Goal: Task Accomplishment & Management: Use online tool/utility

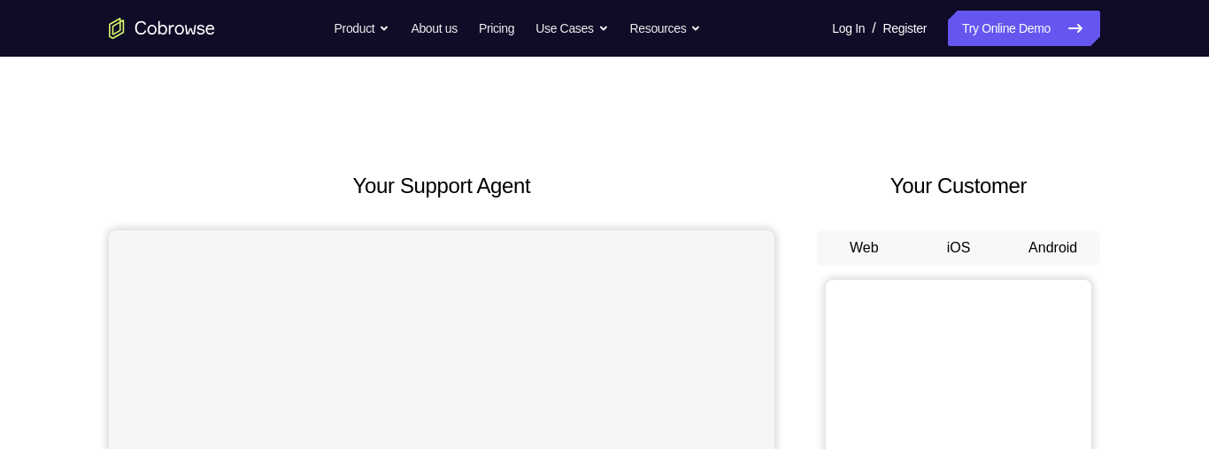
click at [836, 250] on button "Web" at bounding box center [864, 247] width 95 height 35
click at [993, 252] on button "iOS" at bounding box center [958, 247] width 95 height 35
click at [1052, 248] on button "Android" at bounding box center [1052, 247] width 95 height 35
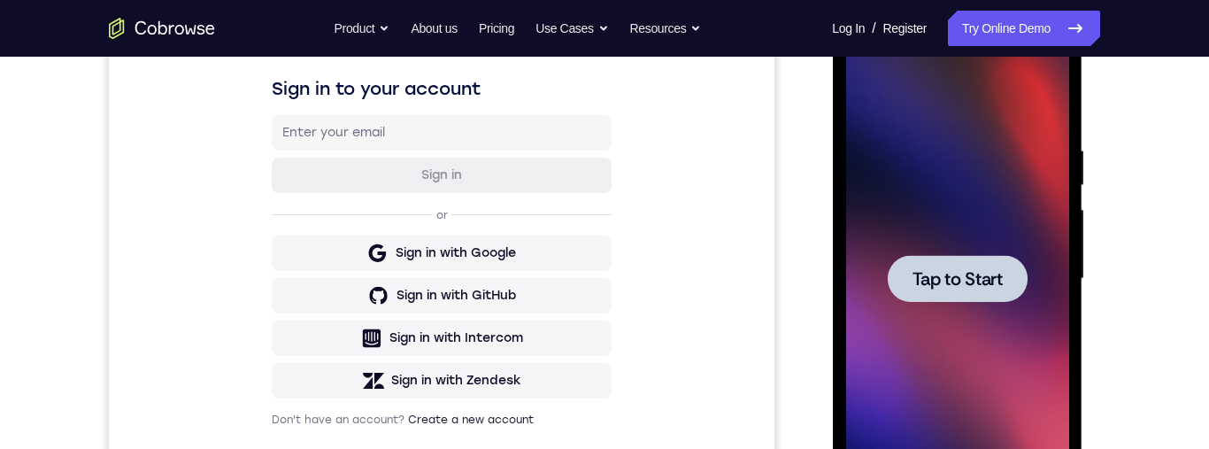
scroll to position [296, 0]
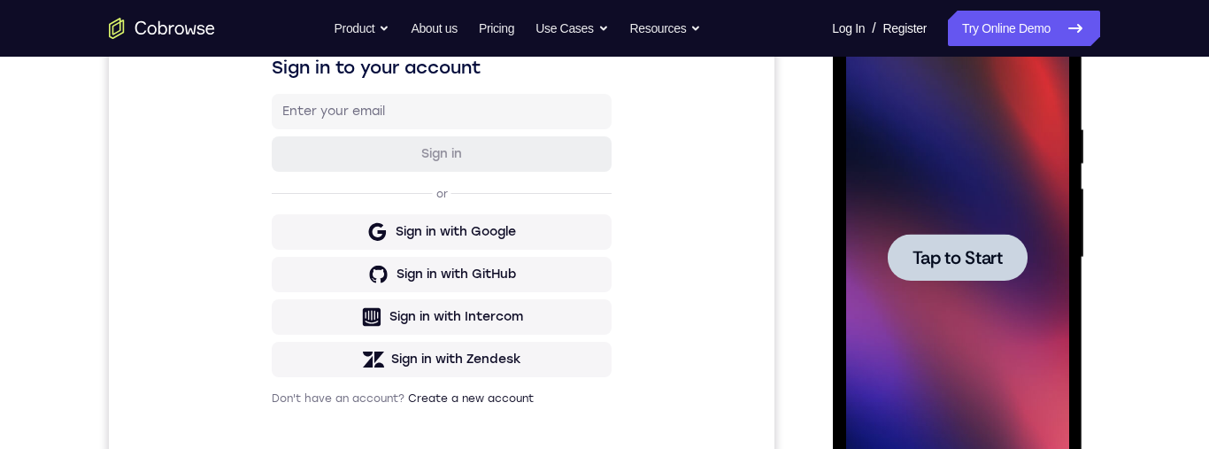
click at [971, 256] on span "Tap to Start" at bounding box center [956, 258] width 90 height 18
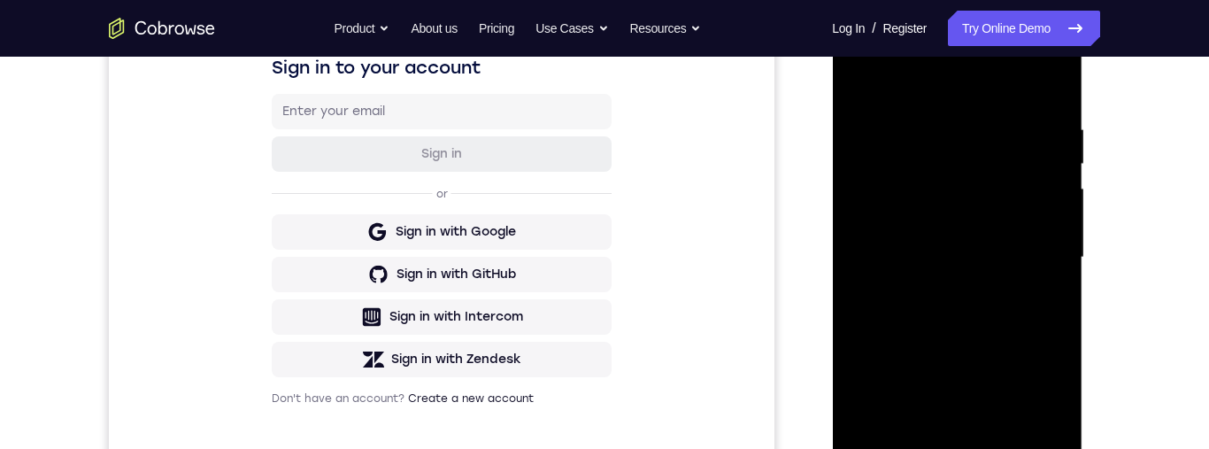
scroll to position [399, 0]
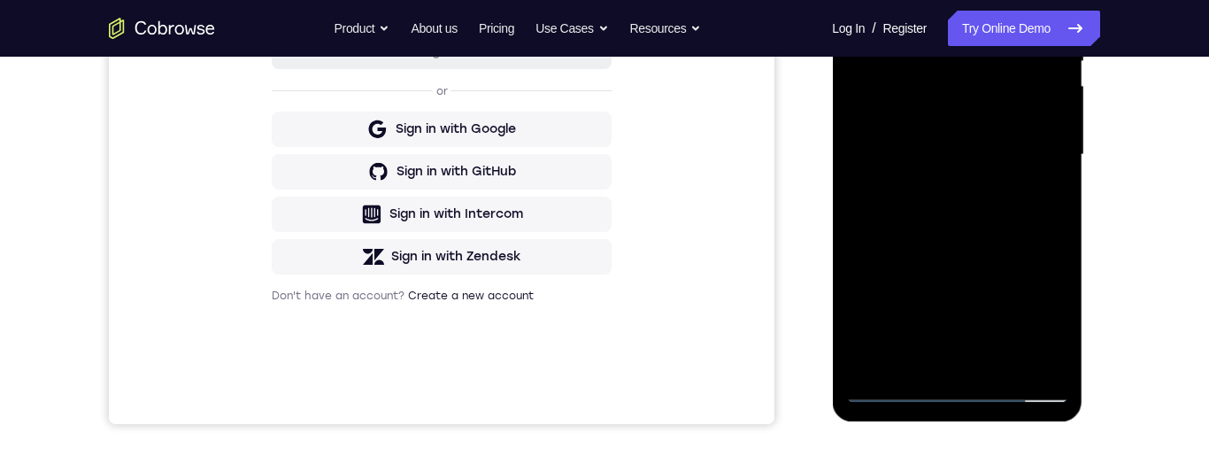
click at [944, 390] on div at bounding box center [956, 155] width 223 height 496
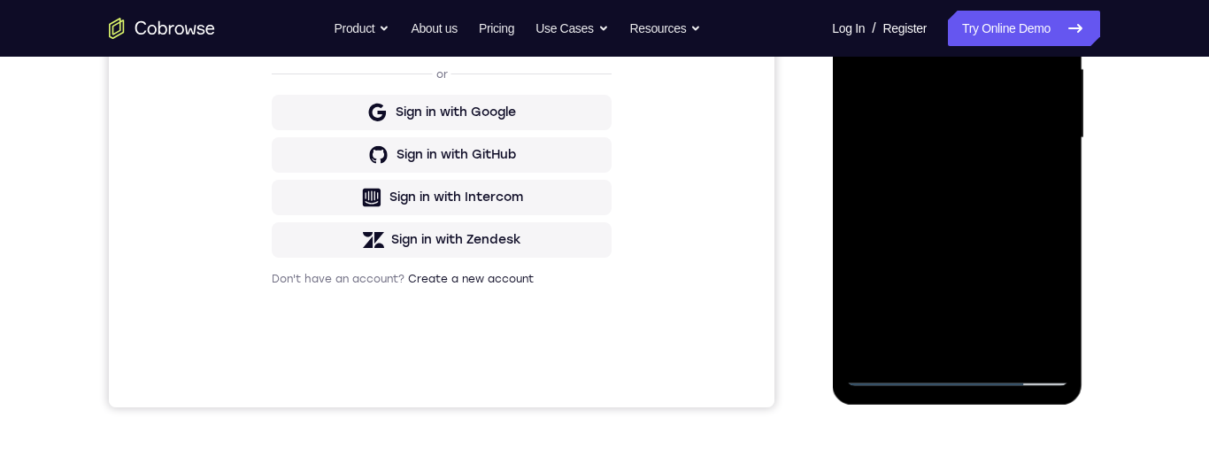
click at [1046, 307] on div at bounding box center [956, 138] width 223 height 496
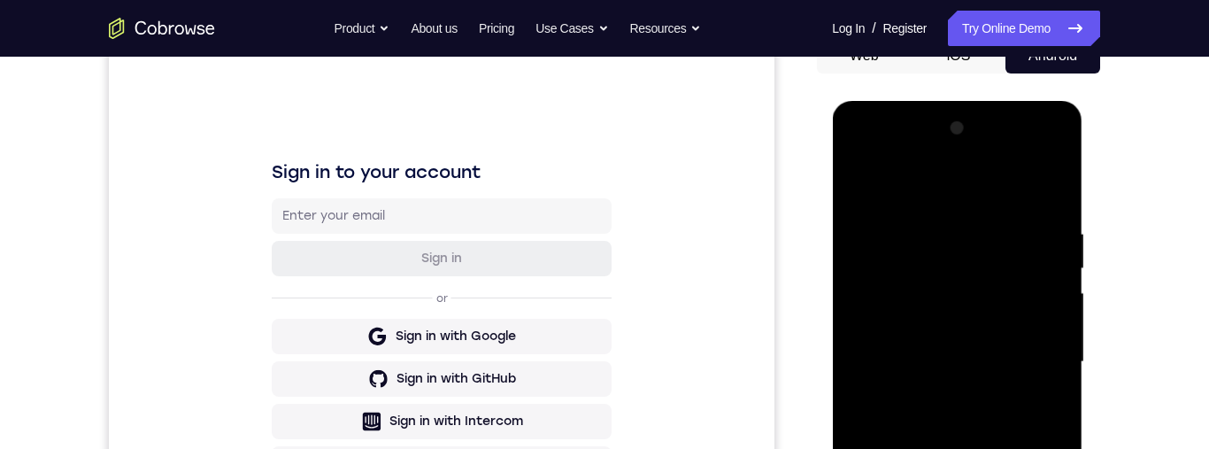
scroll to position [219, 0]
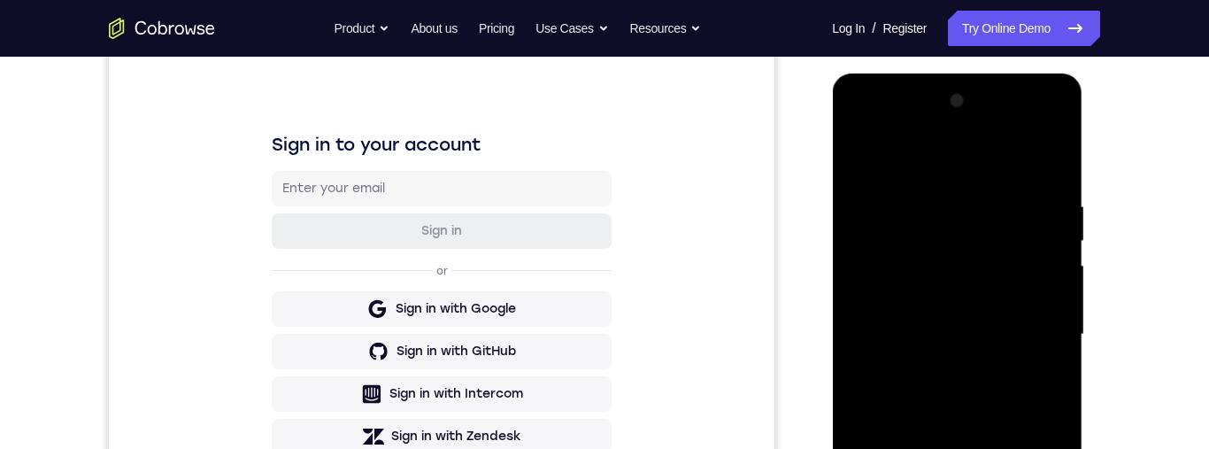
click at [941, 181] on div at bounding box center [956, 335] width 223 height 496
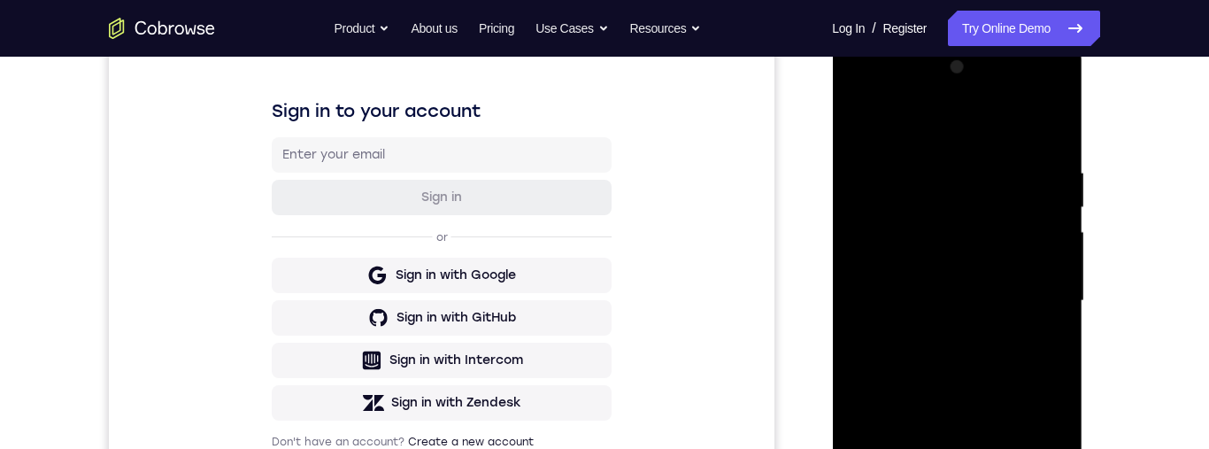
click at [995, 125] on div at bounding box center [956, 301] width 223 height 496
click at [1043, 294] on div at bounding box center [956, 301] width 223 height 496
click at [939, 332] on div at bounding box center [956, 301] width 223 height 496
click at [949, 387] on div at bounding box center [956, 301] width 223 height 496
click at [951, 287] on div at bounding box center [956, 301] width 223 height 496
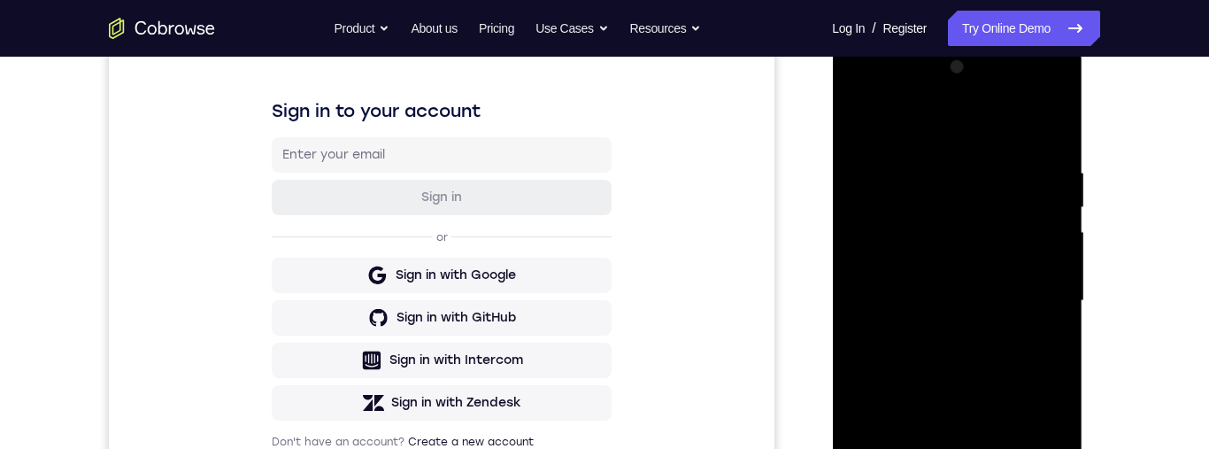
drag, startPoint x: 944, startPoint y: 404, endPoint x: 931, endPoint y: 351, distance: 53.9
click at [931, 351] on div at bounding box center [956, 301] width 223 height 496
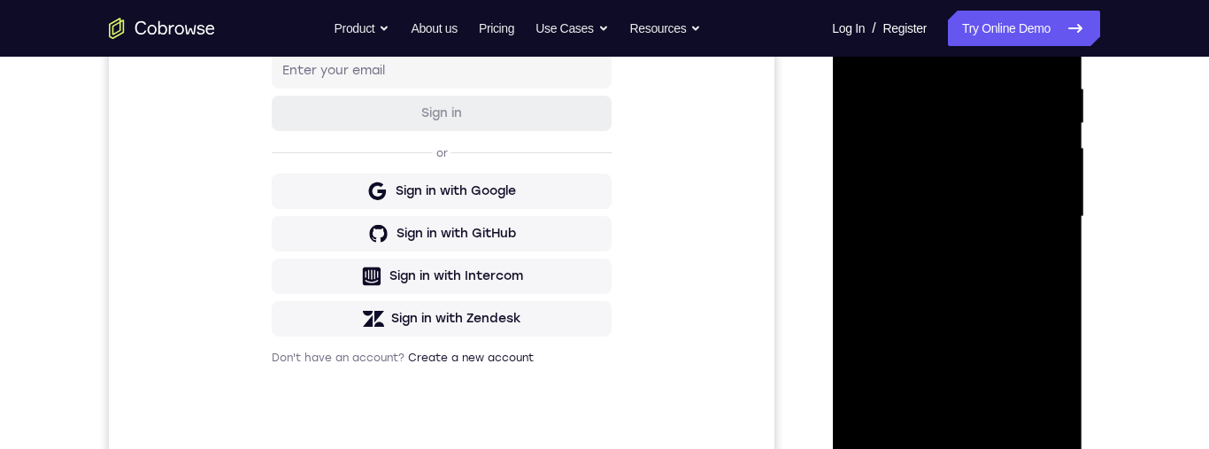
click at [940, 219] on div at bounding box center [956, 217] width 223 height 496
click at [967, 208] on div at bounding box center [956, 217] width 223 height 496
click at [958, 227] on div at bounding box center [956, 217] width 223 height 496
click at [961, 401] on div at bounding box center [956, 217] width 223 height 496
click at [961, 412] on div at bounding box center [956, 217] width 223 height 496
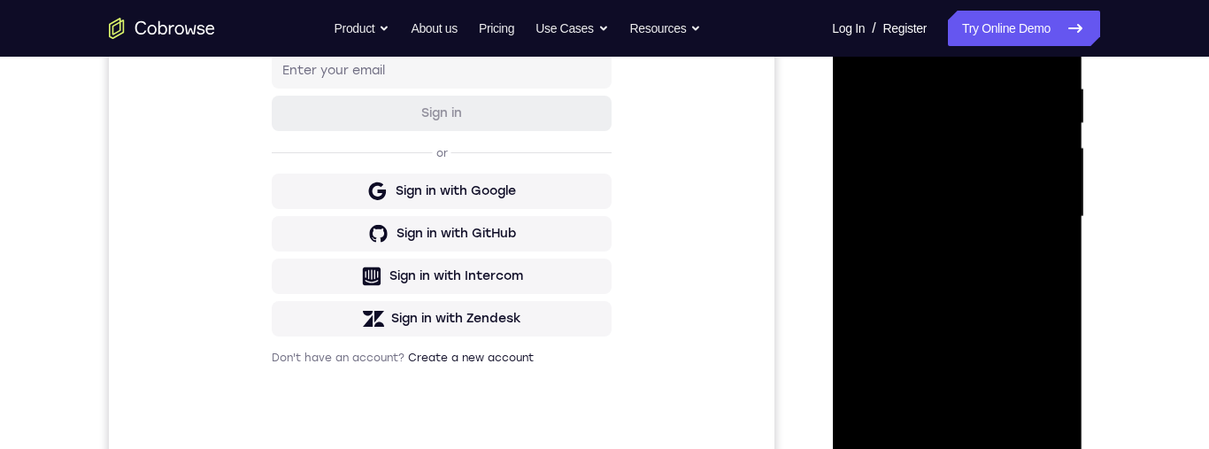
click at [947, 162] on div at bounding box center [956, 217] width 223 height 496
click at [997, 136] on div at bounding box center [956, 217] width 223 height 496
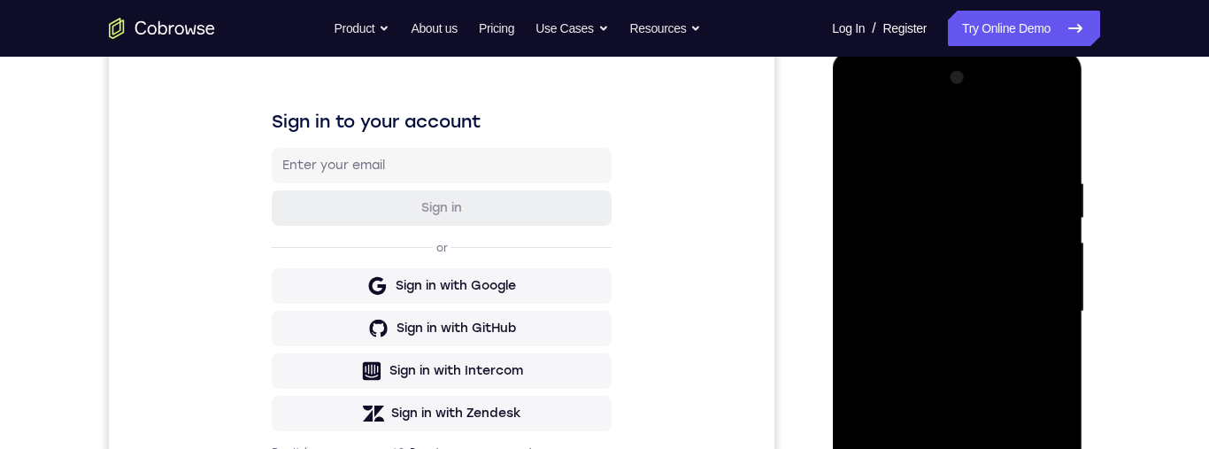
click at [997, 231] on div at bounding box center [956, 312] width 223 height 496
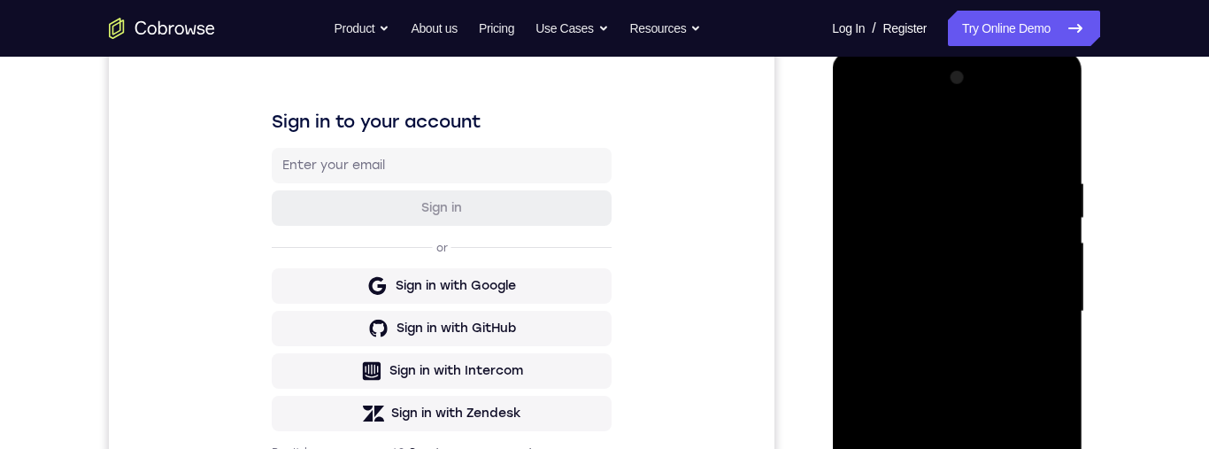
click at [997, 231] on div at bounding box center [956, 312] width 223 height 496
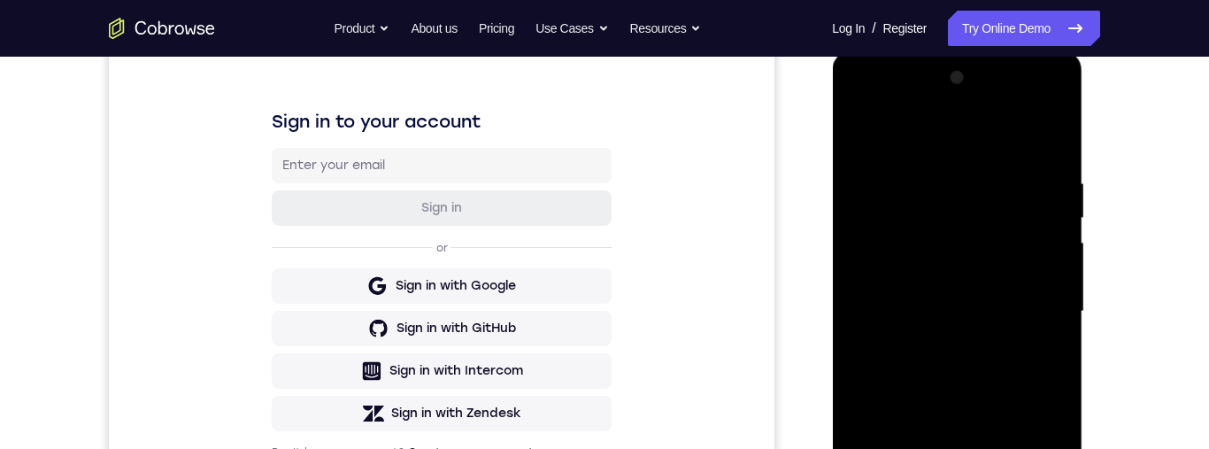
click at [997, 231] on div at bounding box center [956, 312] width 223 height 496
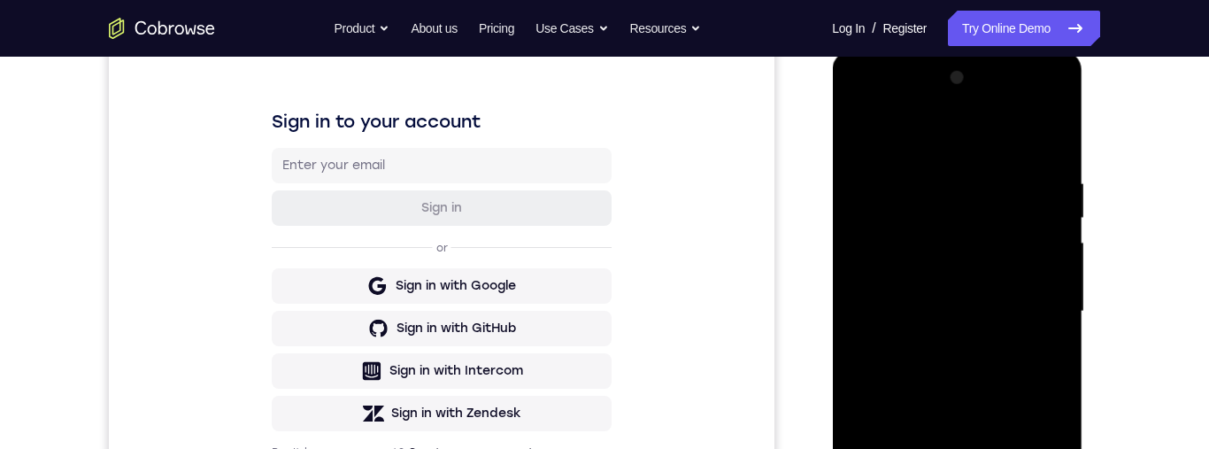
click at [997, 231] on div at bounding box center [956, 312] width 223 height 496
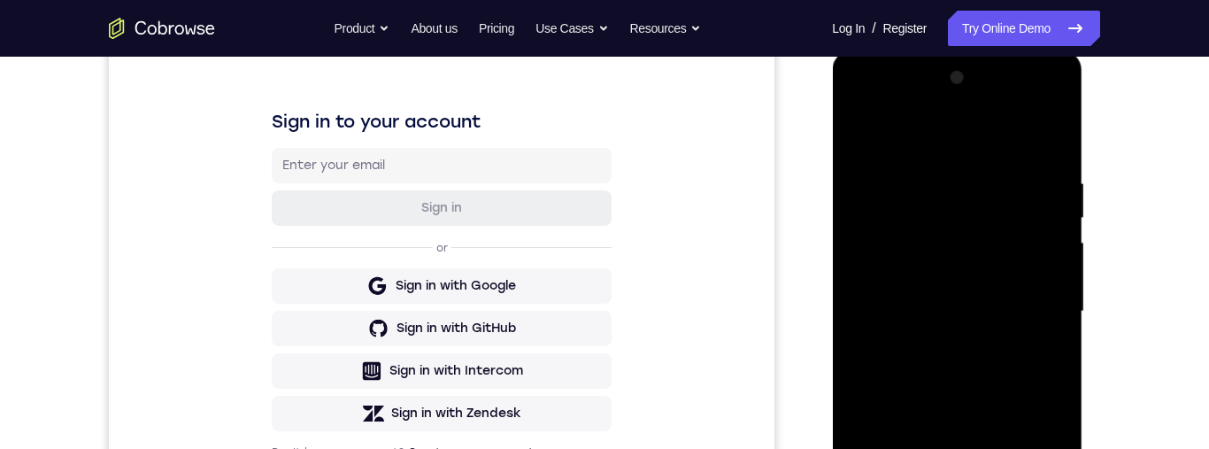
click at [997, 231] on div at bounding box center [956, 312] width 223 height 496
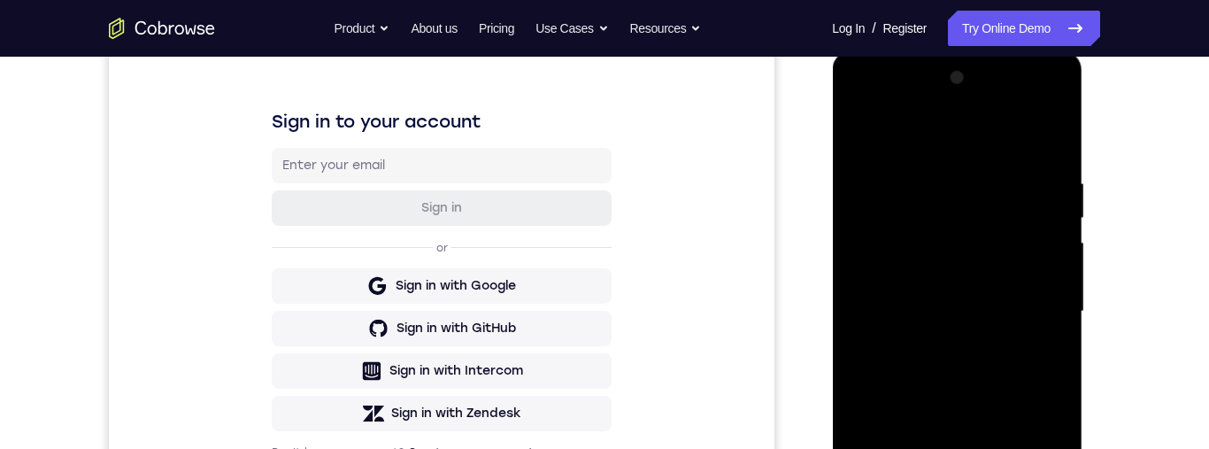
click at [997, 231] on div at bounding box center [956, 312] width 223 height 496
click at [987, 227] on div at bounding box center [956, 312] width 223 height 496
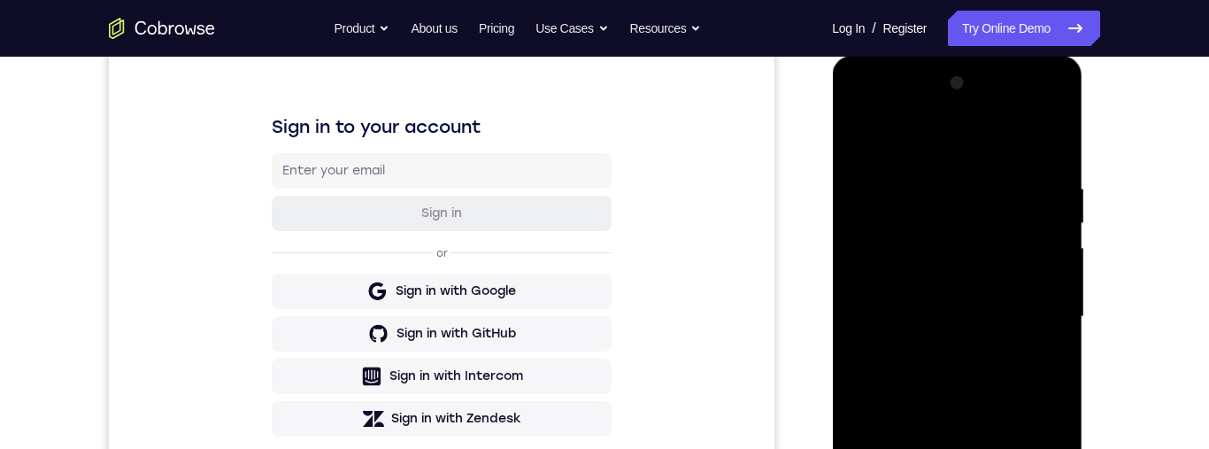
click at [933, 178] on div at bounding box center [956, 317] width 223 height 496
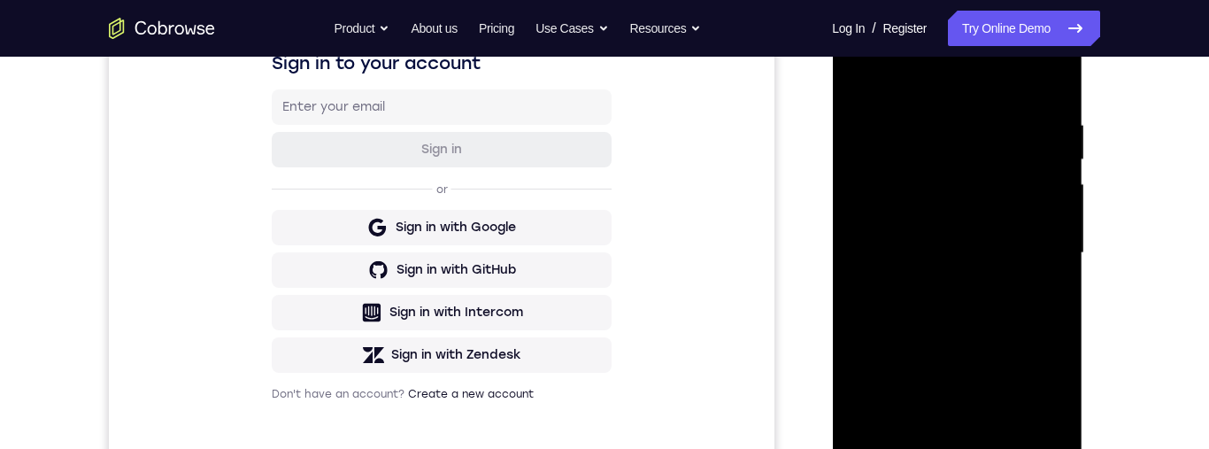
click at [1039, 160] on div at bounding box center [956, 253] width 223 height 496
click at [1048, 85] on div at bounding box center [956, 253] width 223 height 496
click at [1050, 92] on div at bounding box center [956, 253] width 223 height 496
click at [1051, 96] on div at bounding box center [956, 253] width 223 height 496
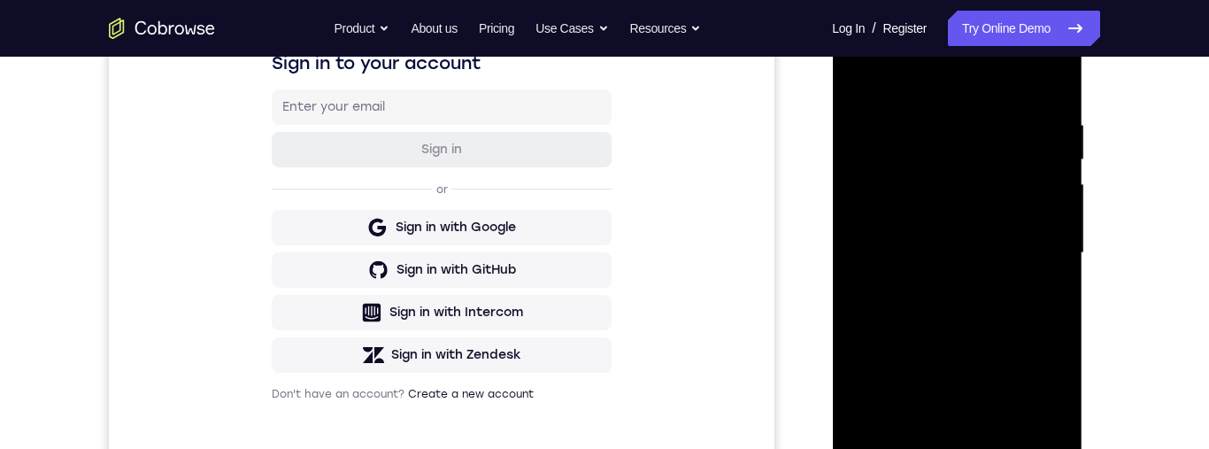
scroll to position [441, 0]
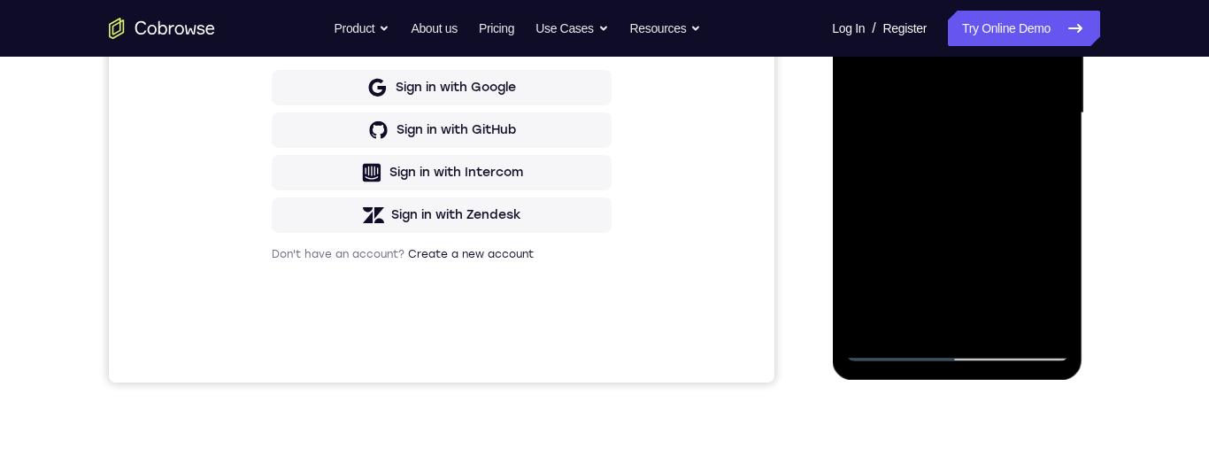
click at [993, 319] on div at bounding box center [956, 113] width 223 height 496
click at [1051, 0] on div at bounding box center [956, 113] width 223 height 496
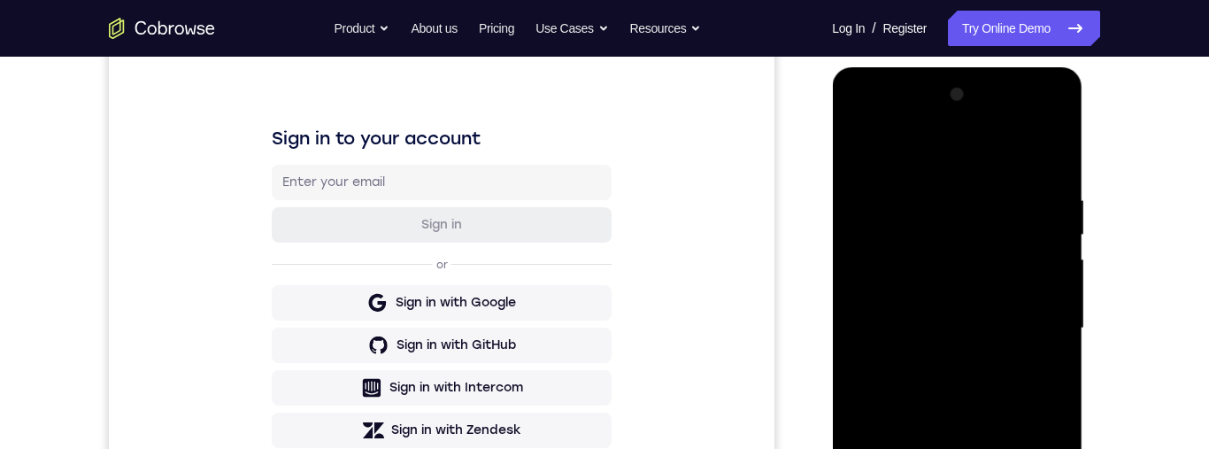
click at [1047, 161] on div at bounding box center [956, 329] width 223 height 496
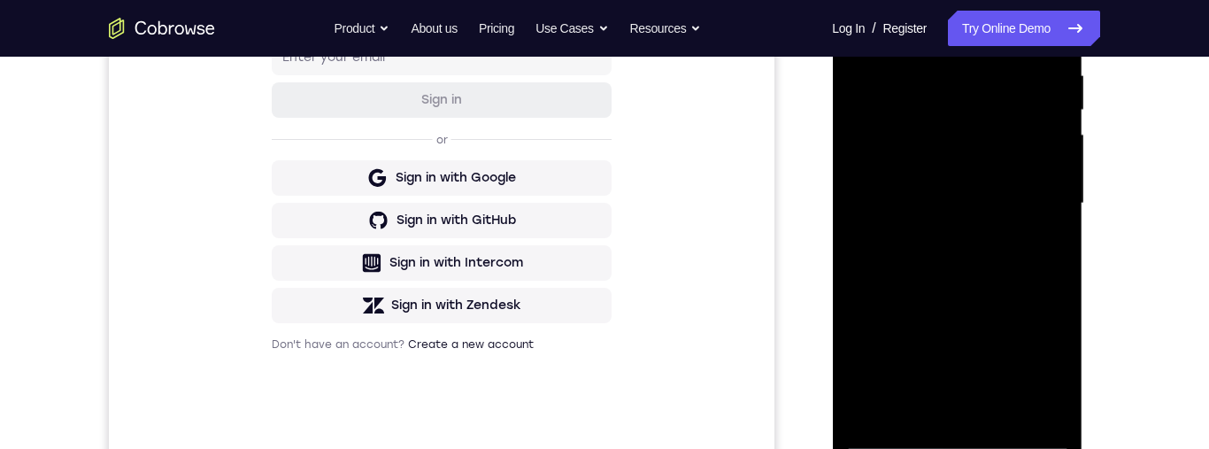
scroll to position [366, 0]
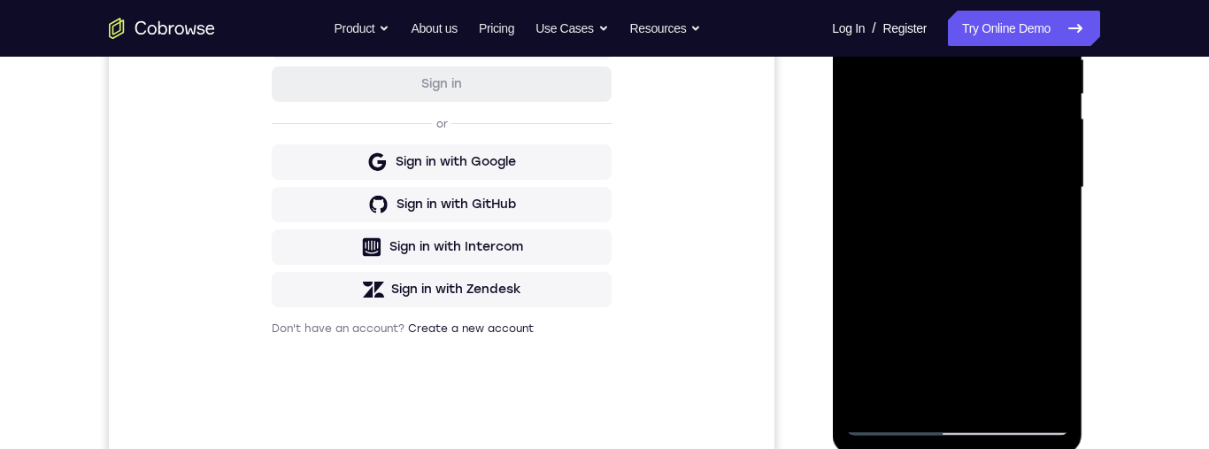
click at [996, 394] on div at bounding box center [956, 188] width 223 height 496
click at [967, 260] on div at bounding box center [956, 188] width 223 height 496
click at [1054, 221] on div at bounding box center [956, 188] width 223 height 496
click at [927, 158] on div at bounding box center [956, 188] width 223 height 496
